Goal: Communication & Community: Connect with others

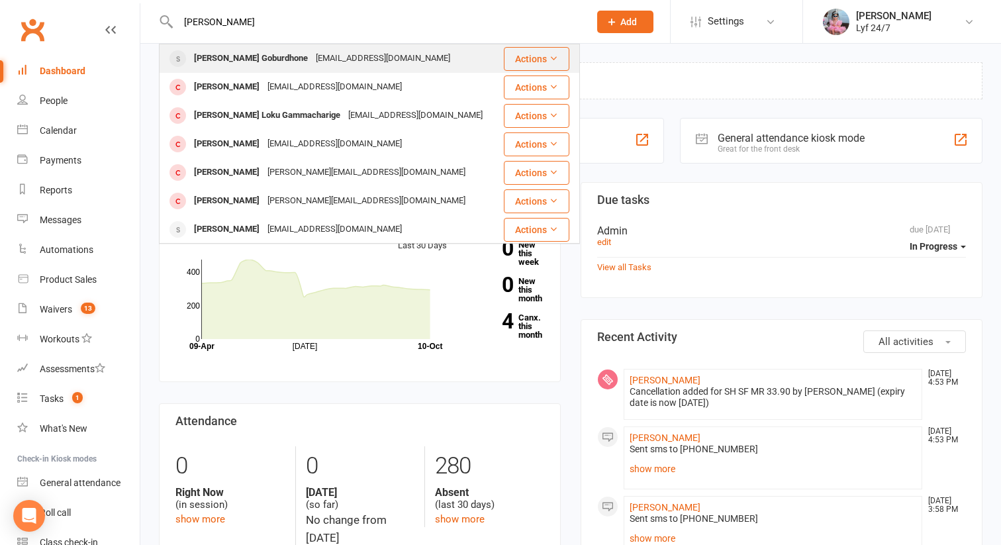
type input "[PERSON_NAME]"
click at [220, 63] on div "[PERSON_NAME] Goburdhone" at bounding box center [251, 58] width 122 height 19
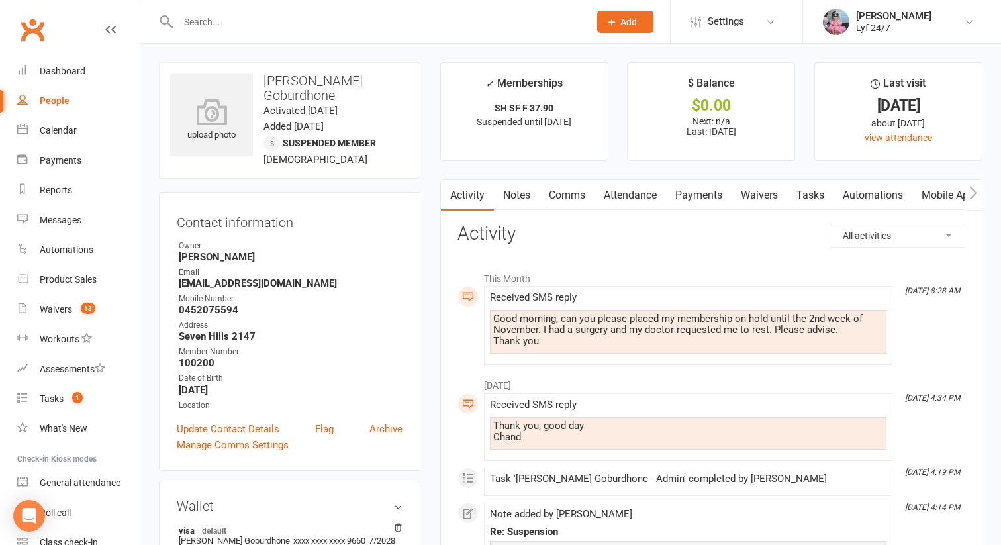
click at [558, 197] on link "Comms" at bounding box center [567, 195] width 55 height 30
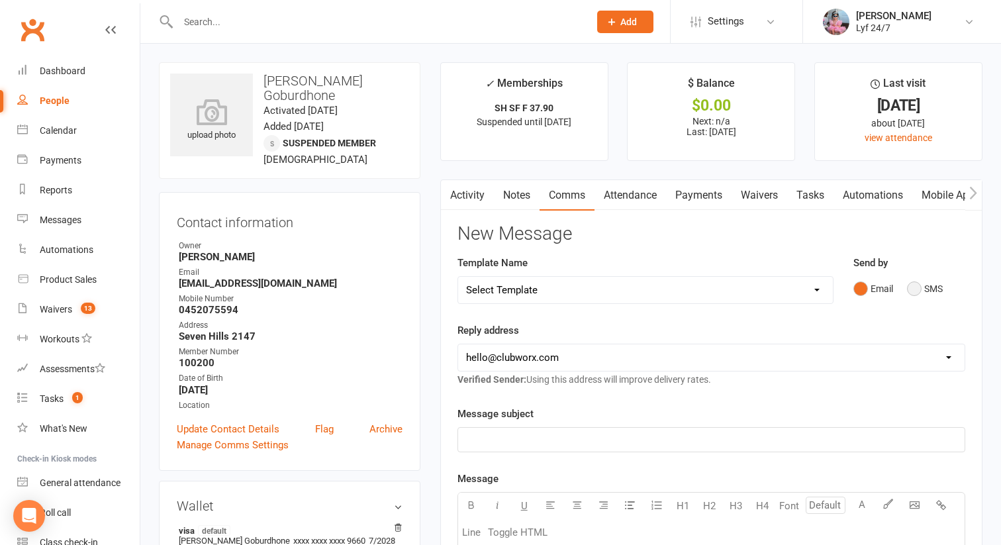
click at [908, 285] on button "SMS" at bounding box center [925, 288] width 36 height 25
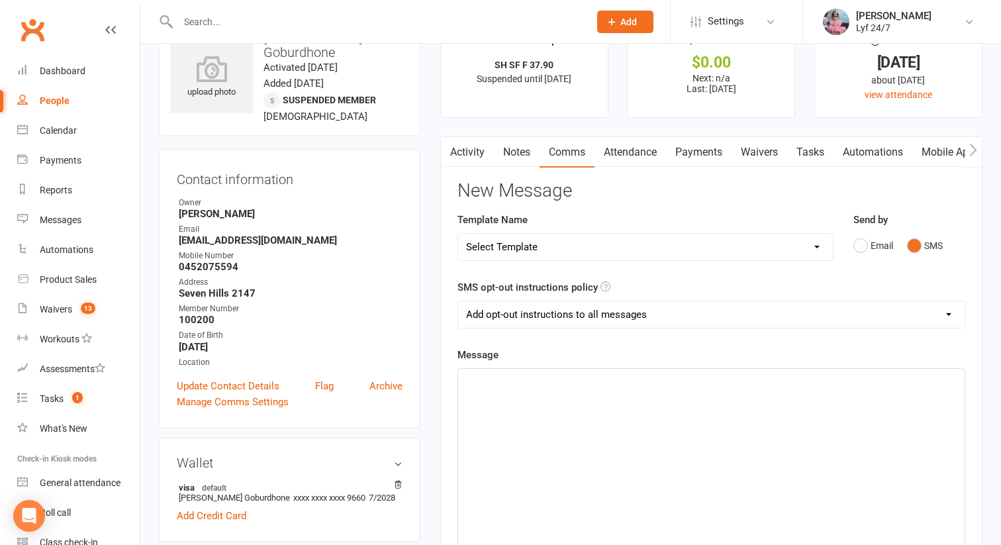
scroll to position [122, 0]
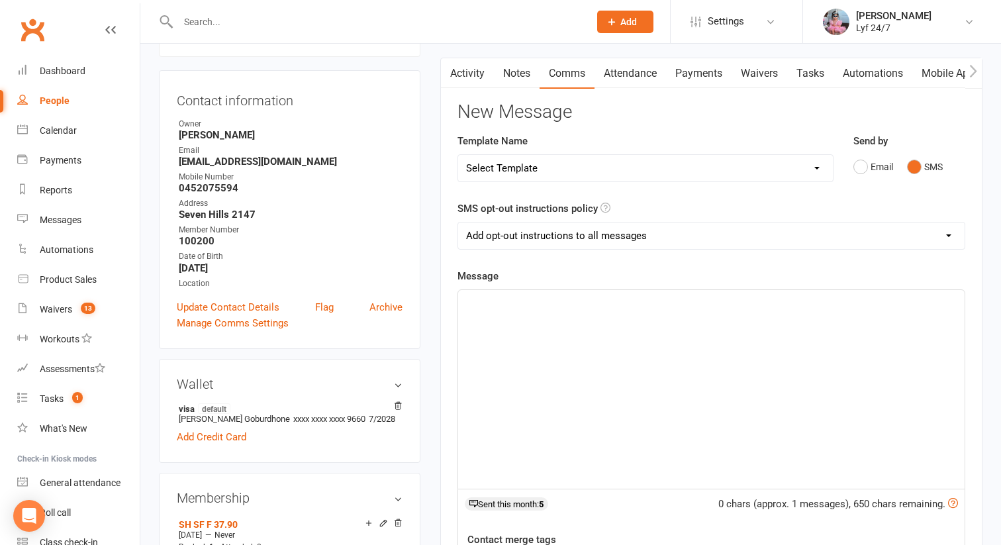
click at [569, 395] on div "﻿" at bounding box center [711, 389] width 507 height 199
